Goal: Information Seeking & Learning: Learn about a topic

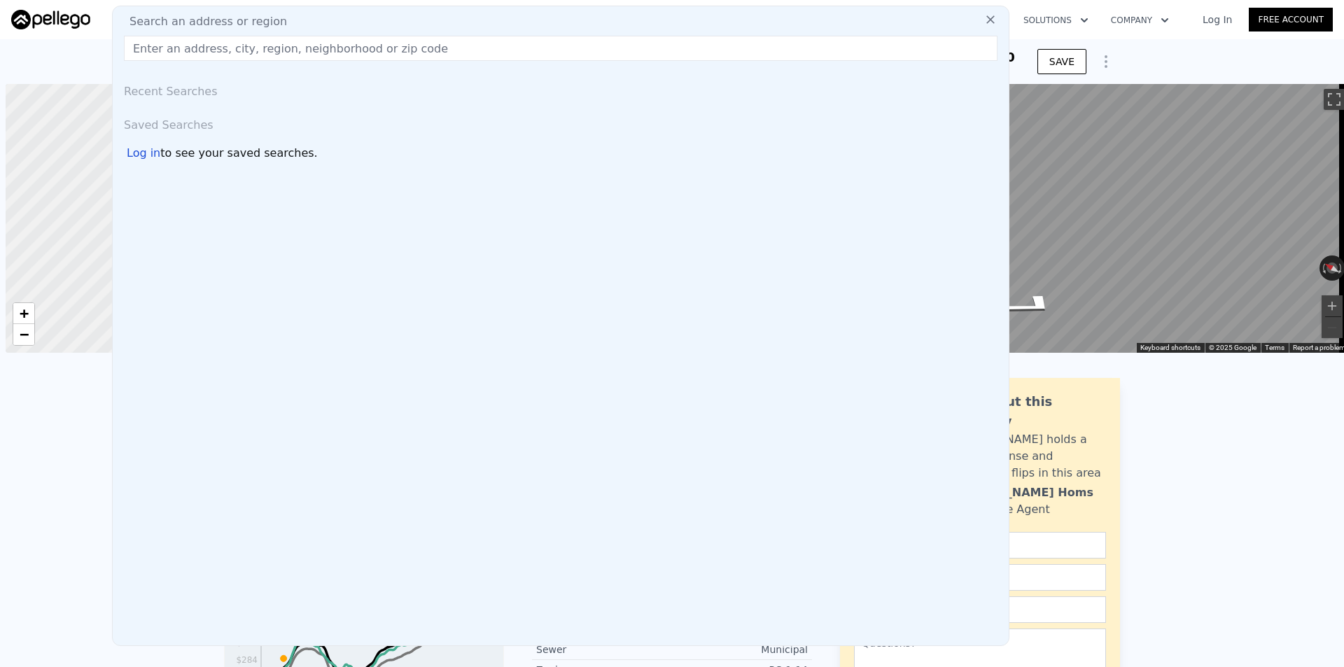
scroll to position [0, 6]
click at [320, 47] on input "text" at bounding box center [561, 48] width 874 height 25
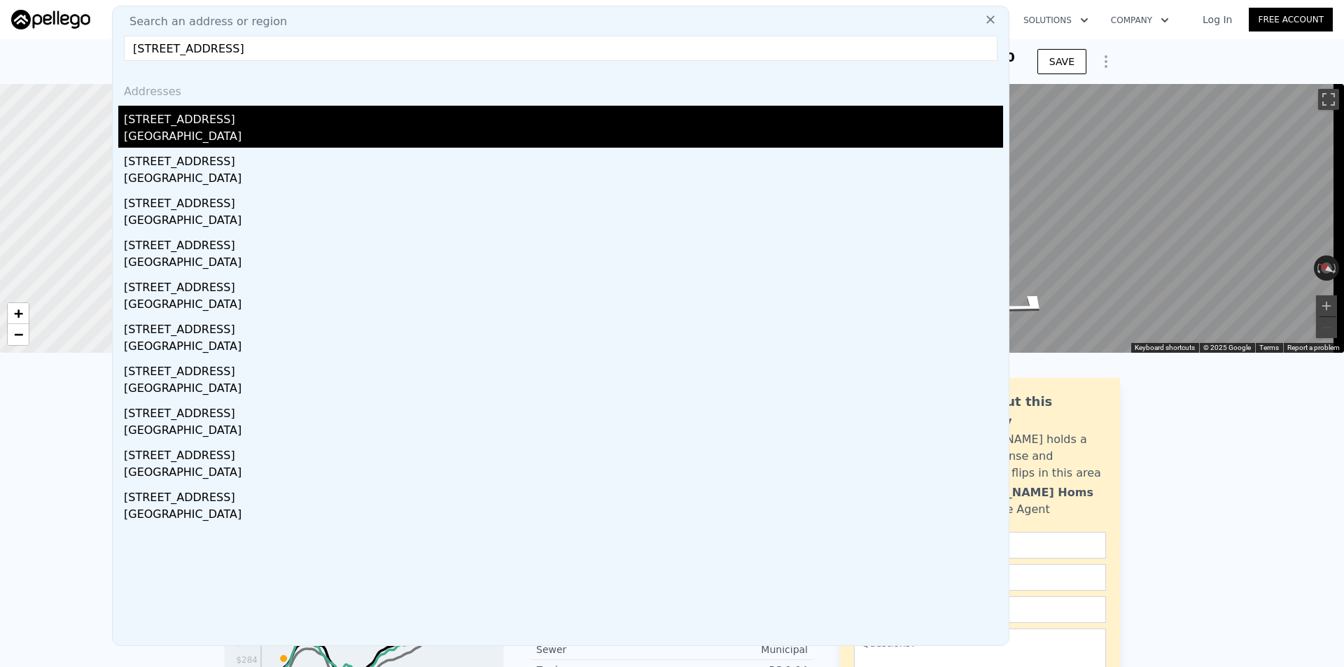
type input "[STREET_ADDRESS]"
click at [258, 139] on div "[GEOGRAPHIC_DATA]" at bounding box center [563, 138] width 879 height 20
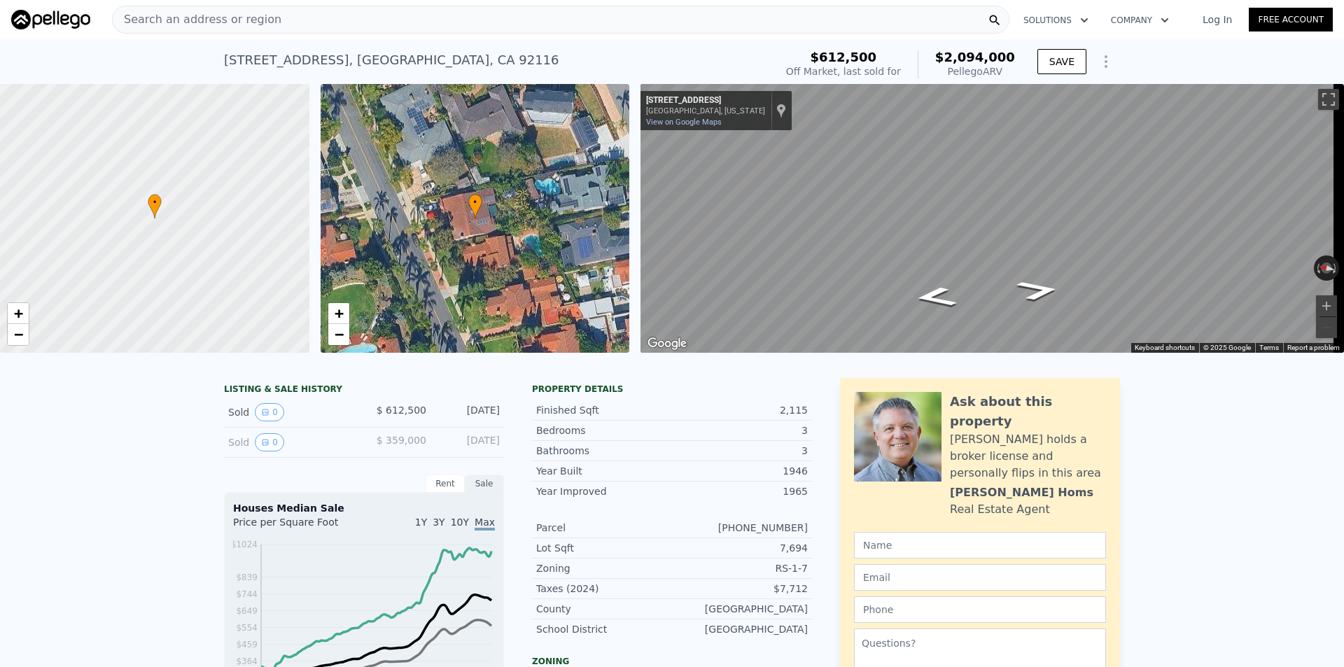
click at [954, 55] on span "$2,094,000" at bounding box center [975, 57] width 80 height 15
drag, startPoint x: 948, startPoint y: 55, endPoint x: 1014, endPoint y: 59, distance: 66.6
click at [1014, 59] on div "$612,500 Off Market, last sold for $2,094,000 Pellego ARV" at bounding box center [901, 64] width 240 height 39
copy span "$2,094,000"
